Goal: Task Accomplishment & Management: Manage account settings

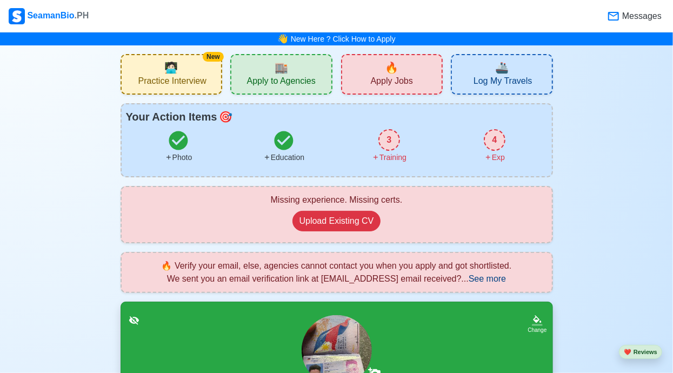
drag, startPoint x: 304, startPoint y: 367, endPoint x: 179, endPoint y: 137, distance: 262.0
click at [179, 137] on icon at bounding box center [178, 140] width 19 height 19
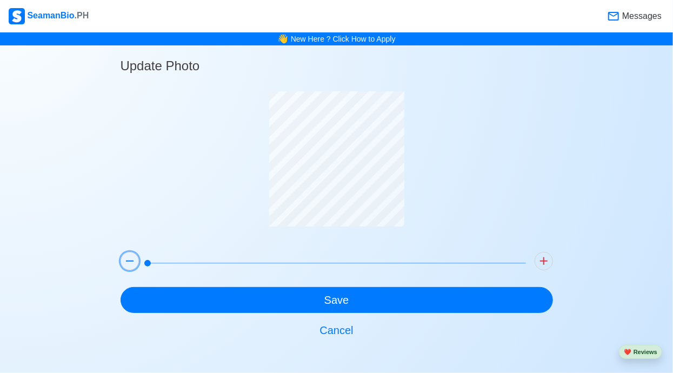
drag, startPoint x: 179, startPoint y: 137, endPoint x: 145, endPoint y: 263, distance: 130.4
click at [145, 263] on div at bounding box center [336, 264] width 441 height 35
drag, startPoint x: 145, startPoint y: 263, endPoint x: 153, endPoint y: 261, distance: 8.2
click at [151, 261] on span at bounding box center [147, 263] width 6 height 6
drag, startPoint x: 153, startPoint y: 261, endPoint x: 543, endPoint y: 261, distance: 390.0
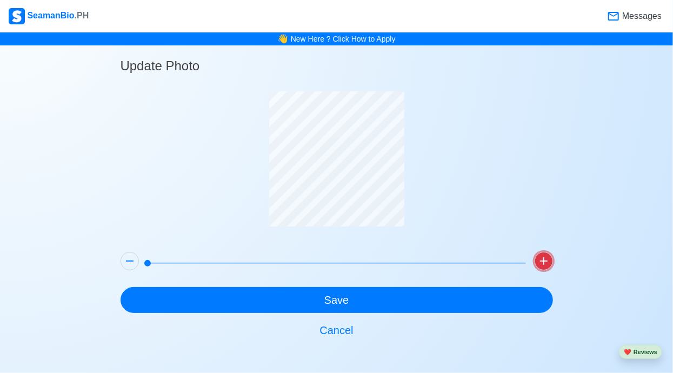
click at [543, 261] on icon at bounding box center [543, 260] width 13 height 13
click at [543, 261] on icon at bounding box center [544, 261] width 8 height 8
click at [129, 260] on icon at bounding box center [130, 260] width 8 height 1
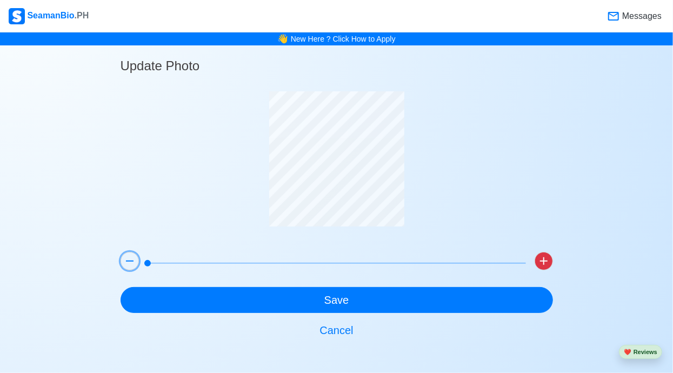
click at [129, 260] on icon at bounding box center [130, 260] width 8 height 1
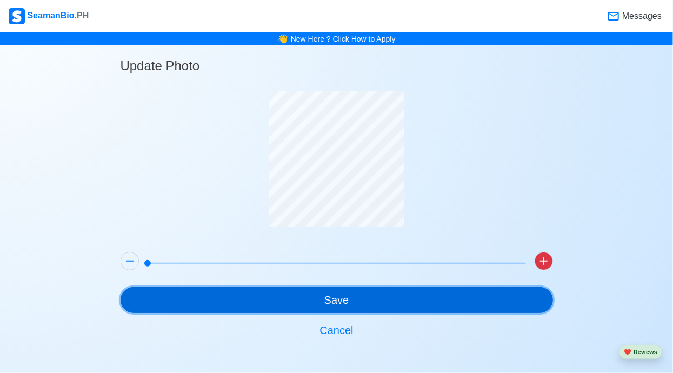
click at [345, 303] on button "Save" at bounding box center [336, 300] width 432 height 26
